Goal: Information Seeking & Learning: Learn about a topic

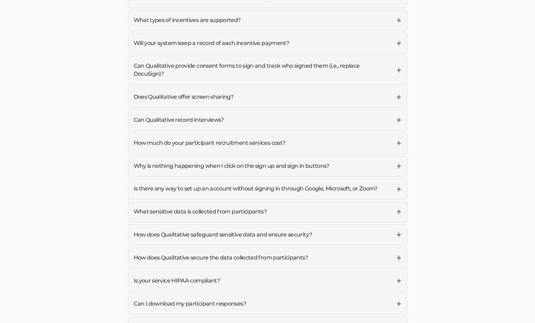
scroll to position [2235, 0]
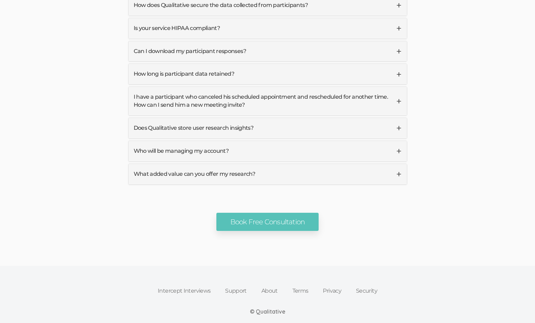
click at [264, 283] on link "About" at bounding box center [269, 290] width 31 height 15
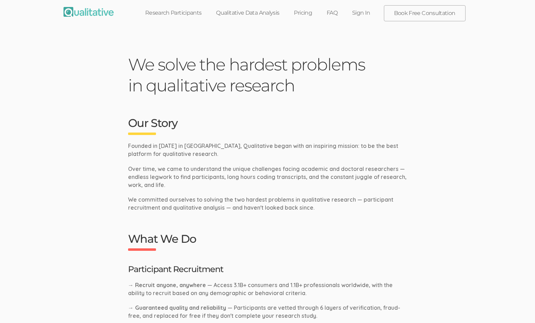
click at [331, 15] on link "FAQ" at bounding box center [331, 12] width 25 height 15
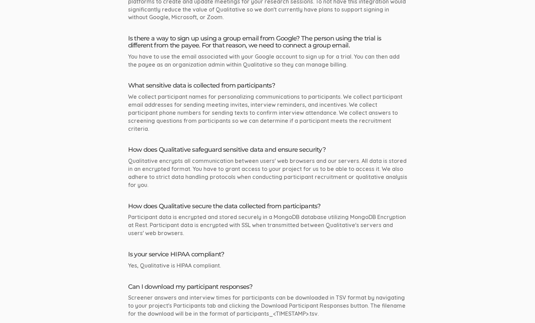
scroll to position [1819, 0]
